Goal: Transaction & Acquisition: Purchase product/service

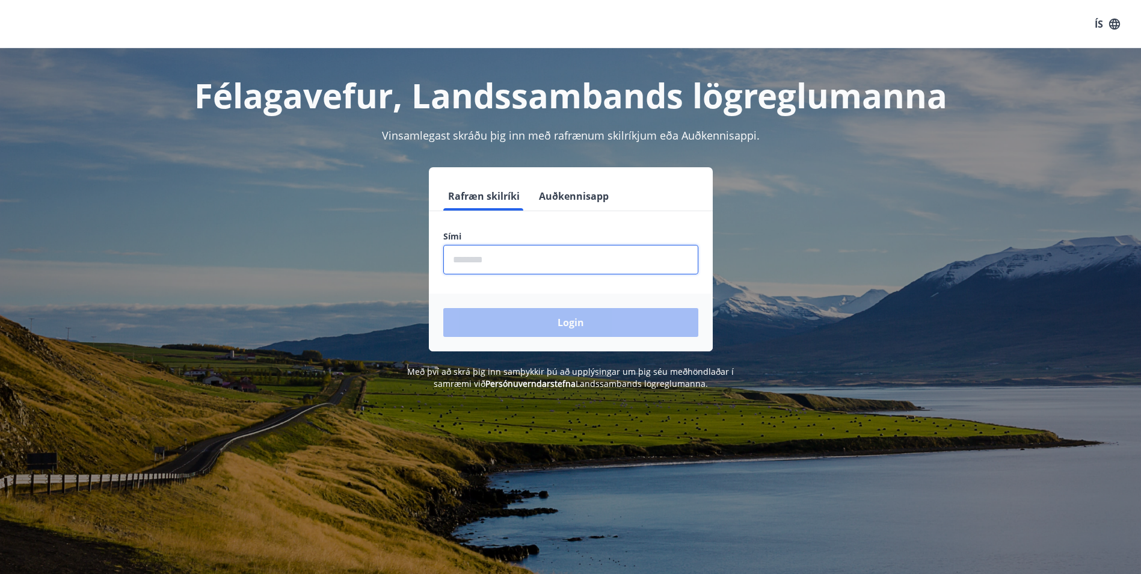
click at [470, 260] on input "phone" at bounding box center [570, 259] width 255 height 29
type input "********"
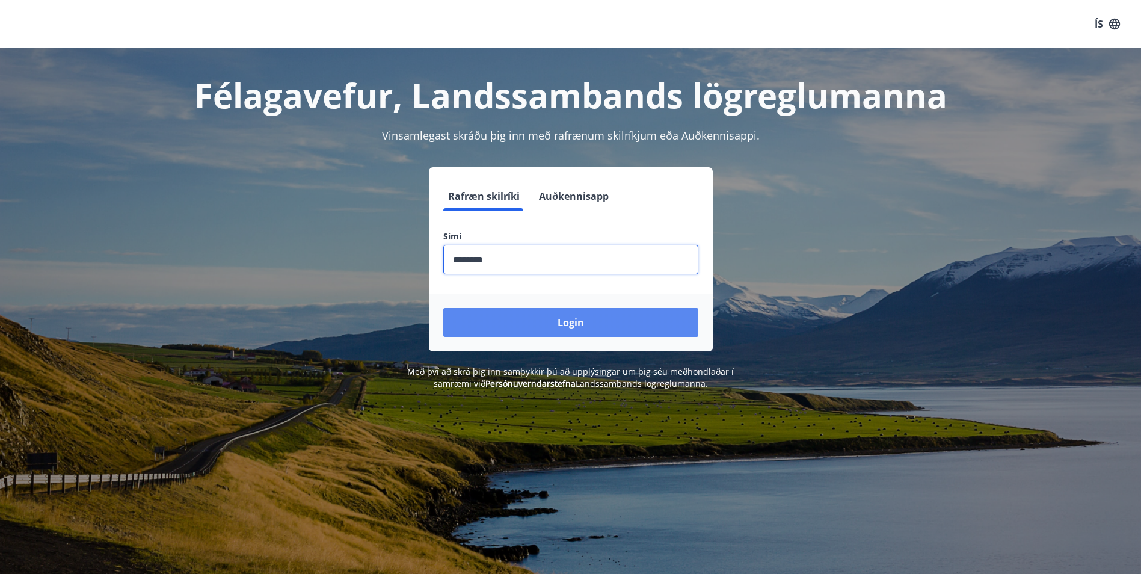
click at [535, 323] on button "Login" at bounding box center [570, 322] width 255 height 29
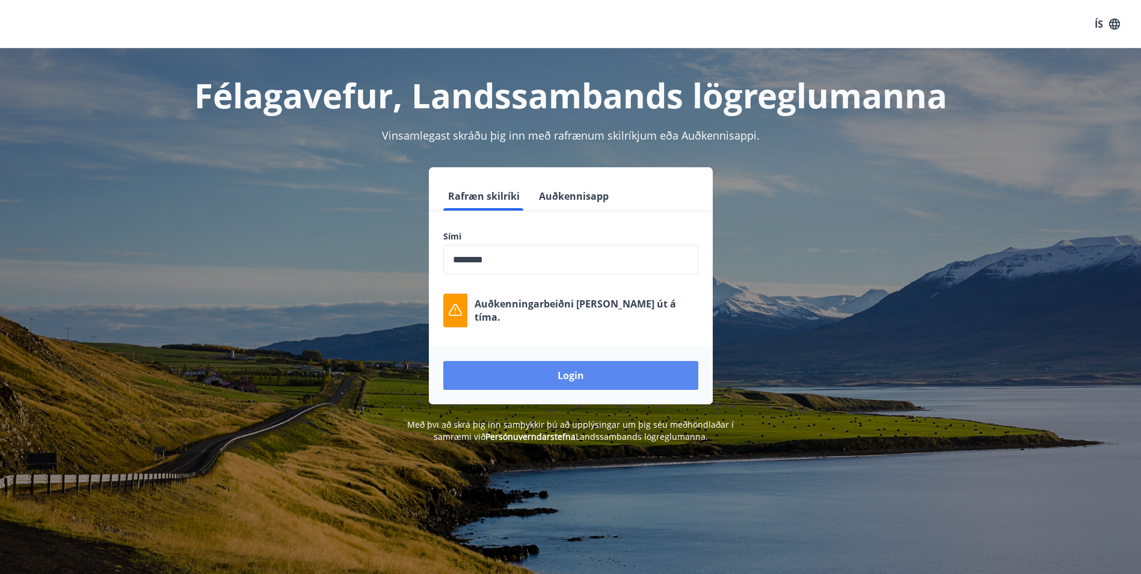
click at [601, 381] on button "Login" at bounding box center [570, 375] width 255 height 29
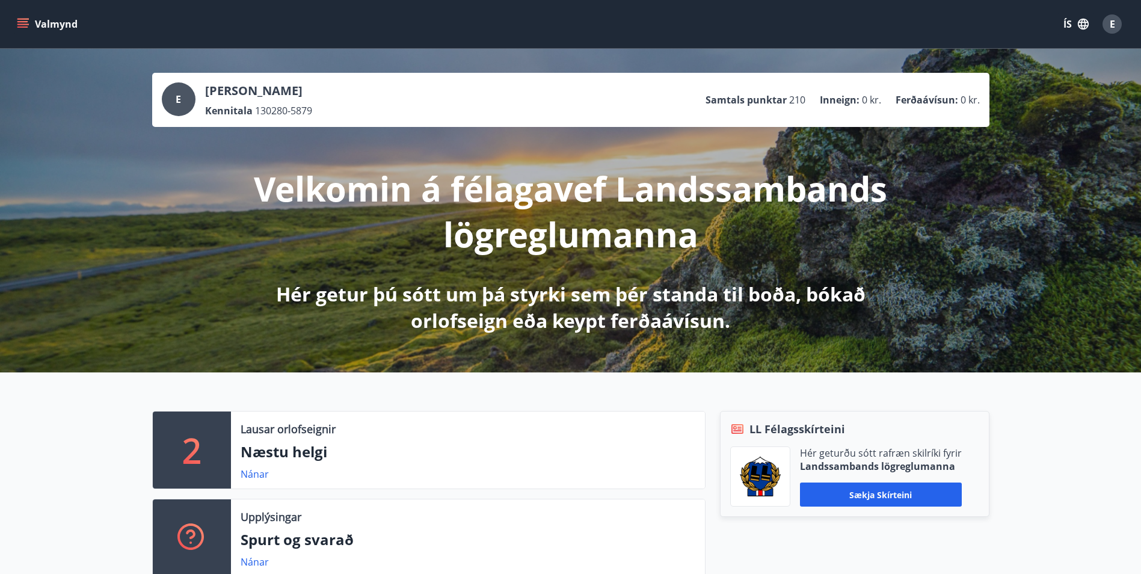
click at [10, 48] on header "Valmynd ÍS E" at bounding box center [570, 24] width 1141 height 49
click at [20, 25] on icon "menu" at bounding box center [23, 24] width 12 height 12
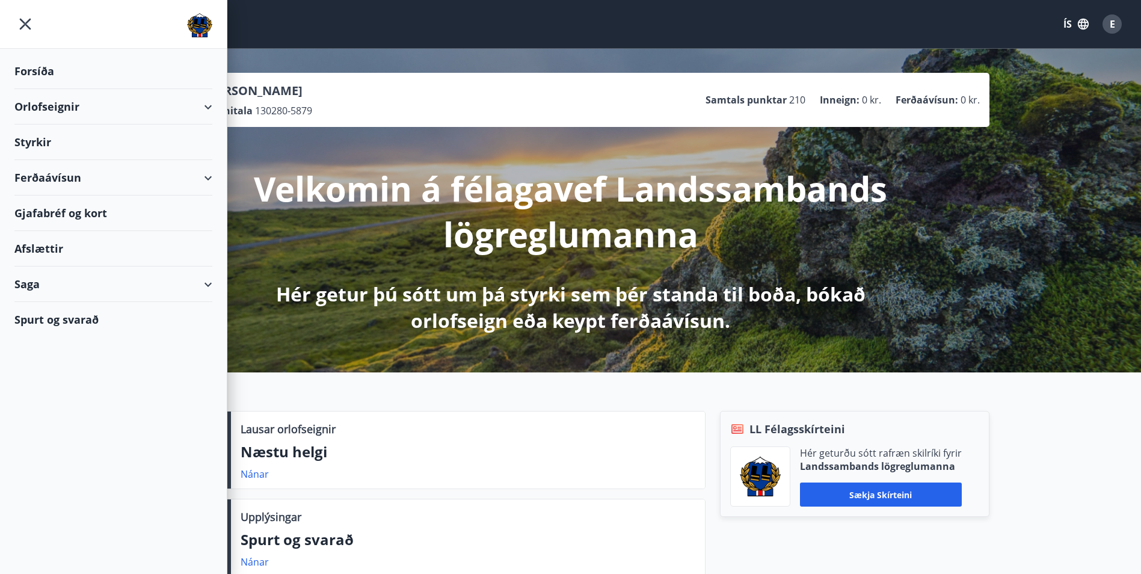
click at [192, 180] on div "Ferðaávísun" at bounding box center [113, 177] width 198 height 35
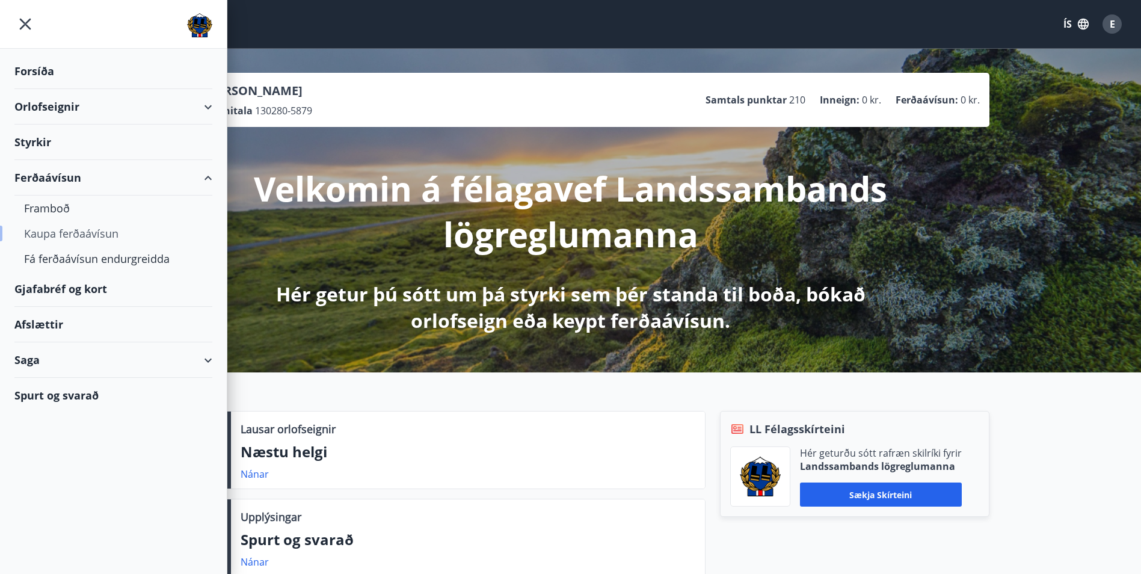
click at [73, 235] on div "Kaupa ferðaávísun" at bounding box center [113, 233] width 179 height 25
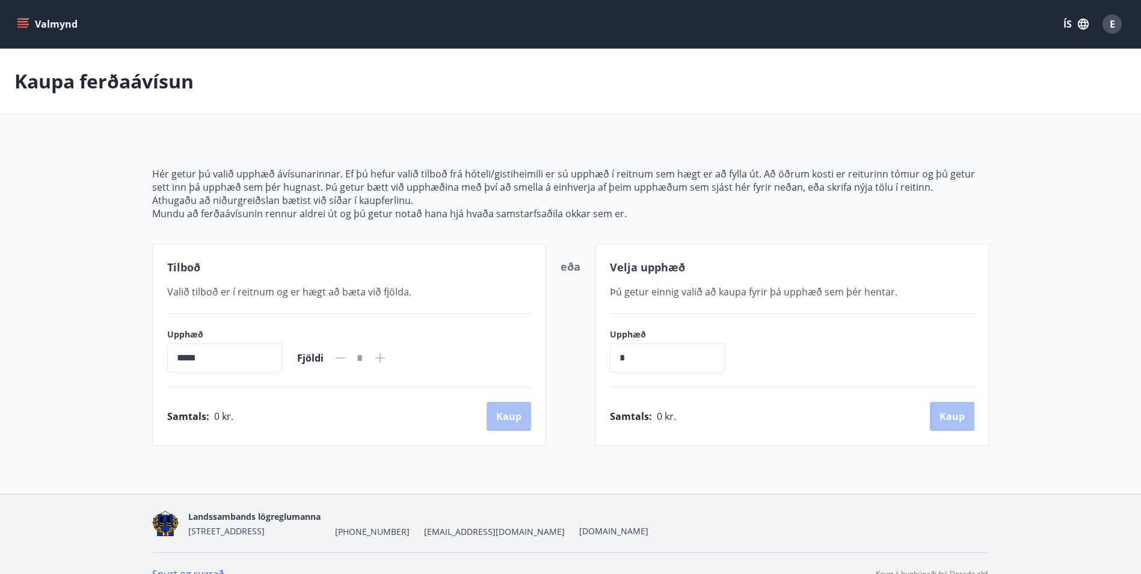
click at [22, 21] on icon "menu" at bounding box center [22, 21] width 11 height 1
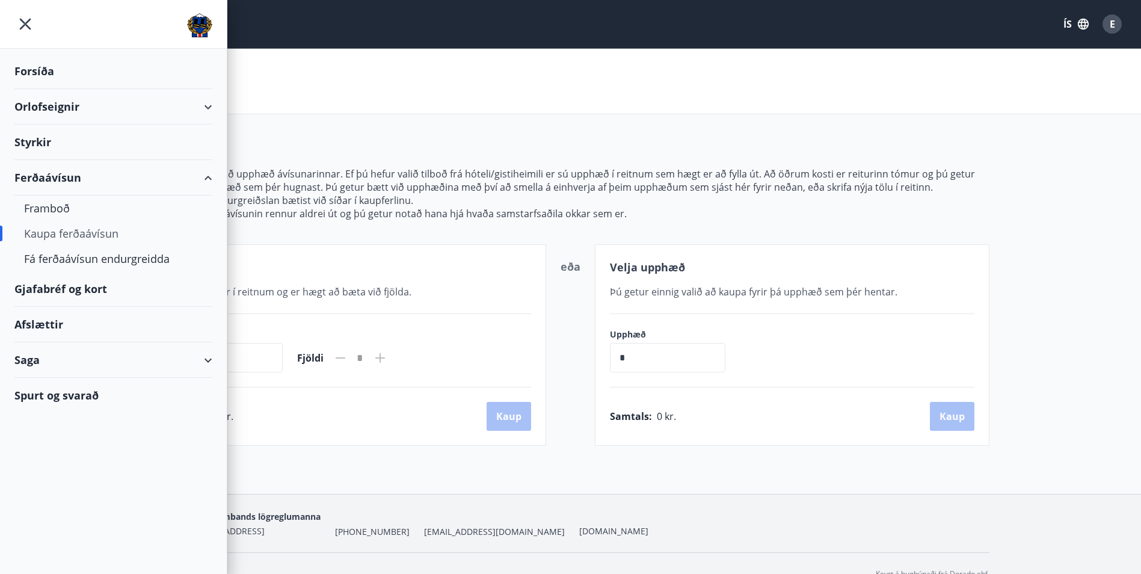
click at [74, 293] on div "Gjafabréf og kort" at bounding box center [113, 288] width 198 height 35
